Goal: Transaction & Acquisition: Purchase product/service

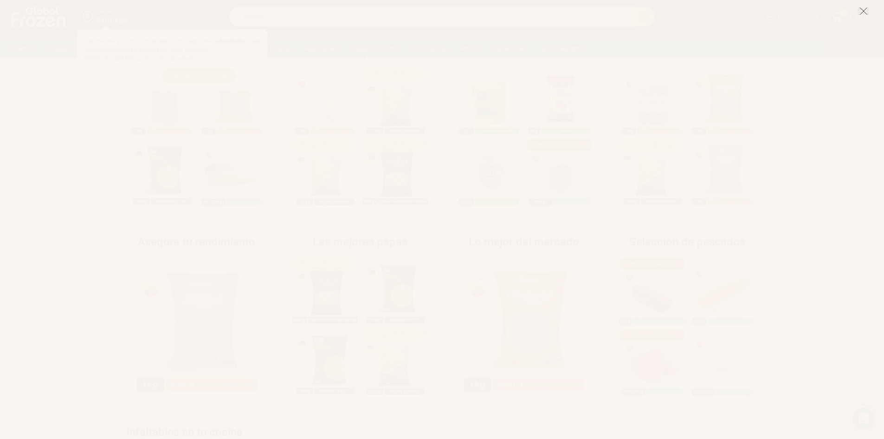
scroll to position [221, 0]
click at [863, 10] on icon at bounding box center [864, 11] width 8 height 8
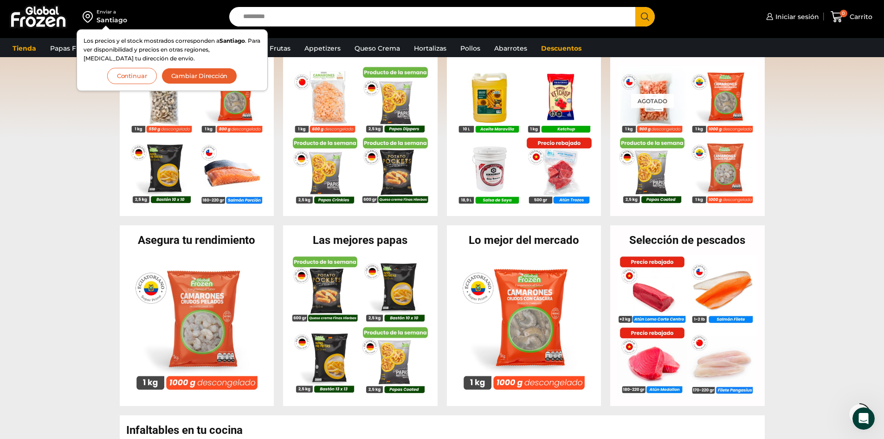
click at [607, 14] on input "Search input" at bounding box center [435, 16] width 393 height 19
type input "**********"
click at [636, 7] on button "Search" at bounding box center [645, 16] width 19 height 19
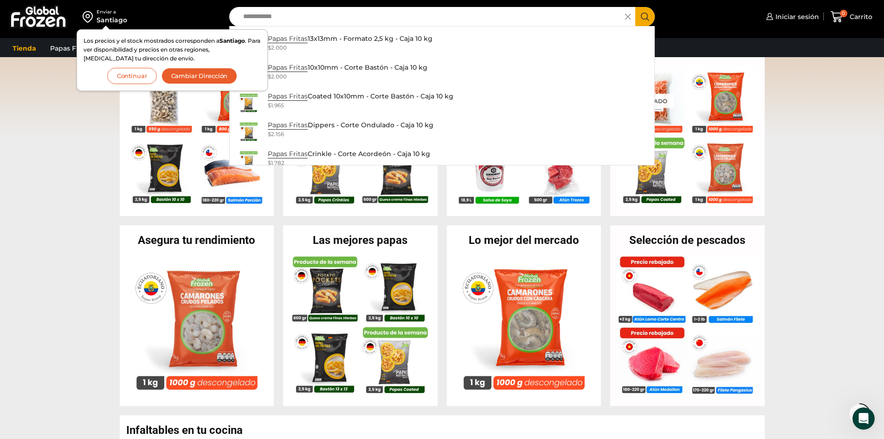
click at [123, 73] on button "Continuar" at bounding box center [132, 76] width 50 height 16
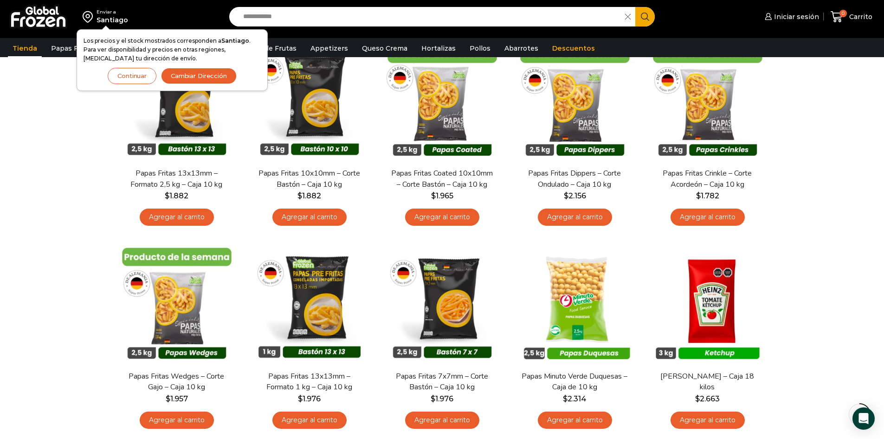
scroll to position [122, 0]
